Goal: Information Seeking & Learning: Learn about a topic

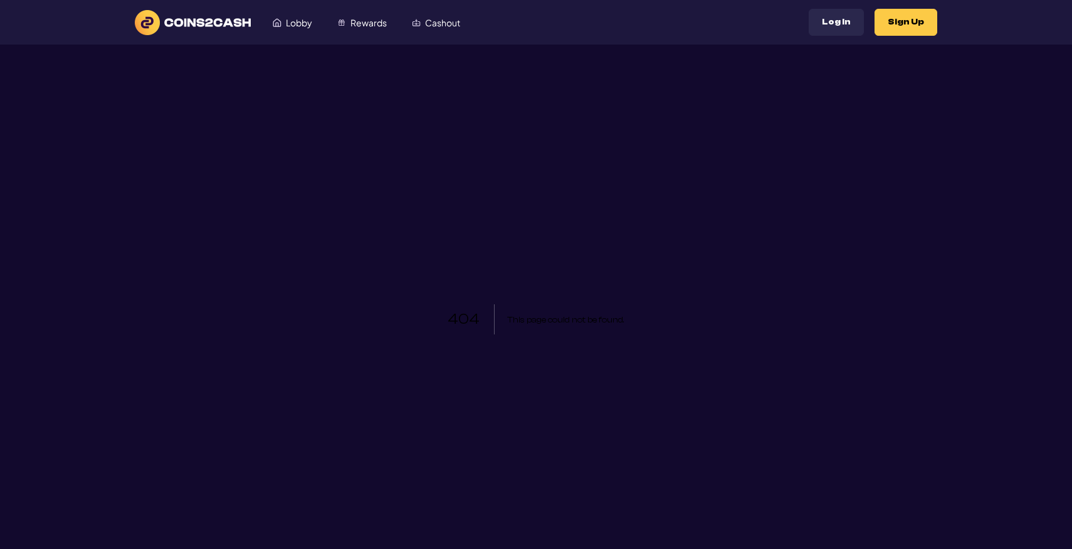
scroll to position [254, 0]
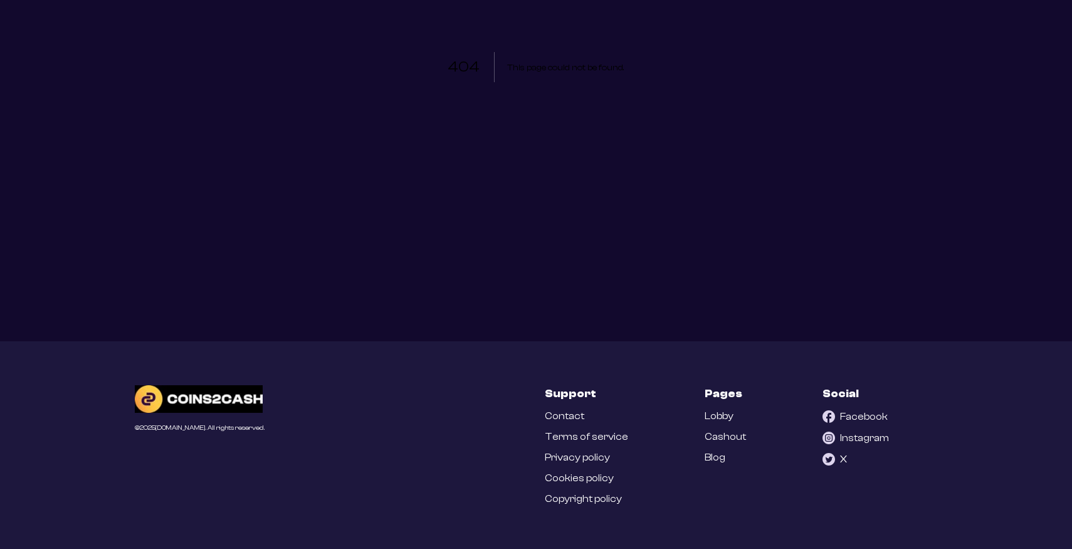
click at [717, 459] on link "Blog" at bounding box center [715, 457] width 21 height 12
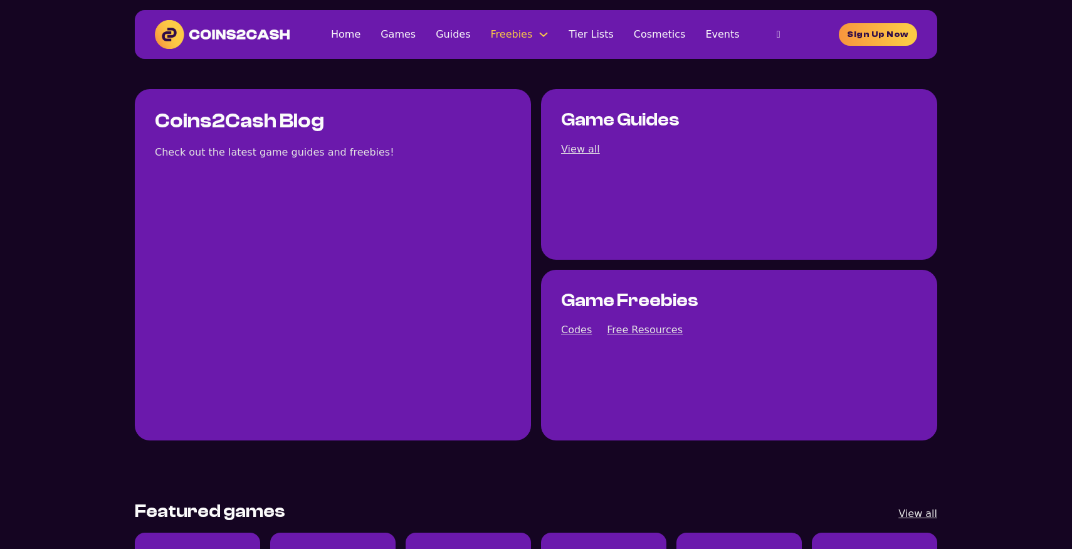
click at [0, 0] on link "Codes" at bounding box center [0, 0] width 0 height 0
click at [634, 43] on link "Cosmetics" at bounding box center [660, 34] width 52 height 17
